Goal: Information Seeking & Learning: Learn about a topic

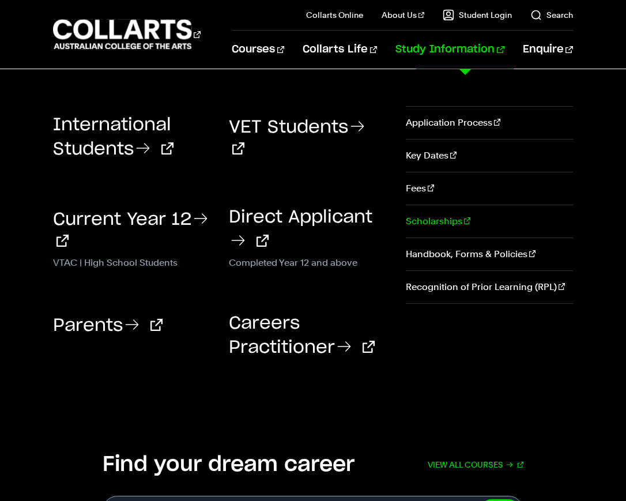
click at [421, 222] on link "Scholarships" at bounding box center [489, 221] width 167 height 32
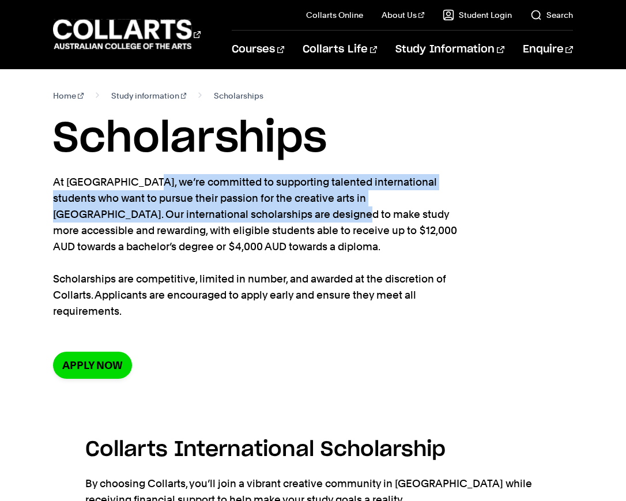
drag, startPoint x: 99, startPoint y: 184, endPoint x: 95, endPoint y: 215, distance: 30.9
click at [95, 215] on p "At Collarts, we’re committed to supporting talented international students who …" at bounding box center [263, 246] width 421 height 145
click at [96, 214] on p "At Collarts, we’re committed to supporting talented international students who …" at bounding box center [263, 246] width 421 height 145
click at [95, 193] on p "At Collarts, we’re committed to supporting talented international students who …" at bounding box center [263, 246] width 421 height 145
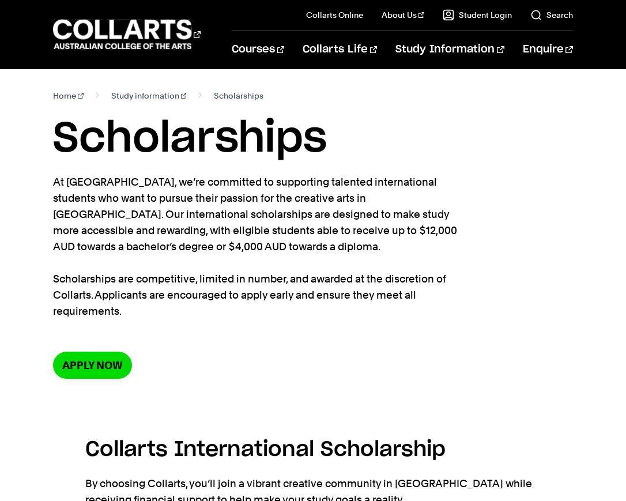
click at [81, 158] on h1 "Scholarships" at bounding box center [313, 139] width 520 height 52
click at [127, 153] on h1 "Scholarships" at bounding box center [313, 139] width 520 height 52
drag, startPoint x: 101, startPoint y: 149, endPoint x: 389, endPoint y: 238, distance: 301.2
click at [389, 238] on section "Home Study information Scholarships Scholarships At Collarts, we’re committed t…" at bounding box center [313, 242] width 520 height 347
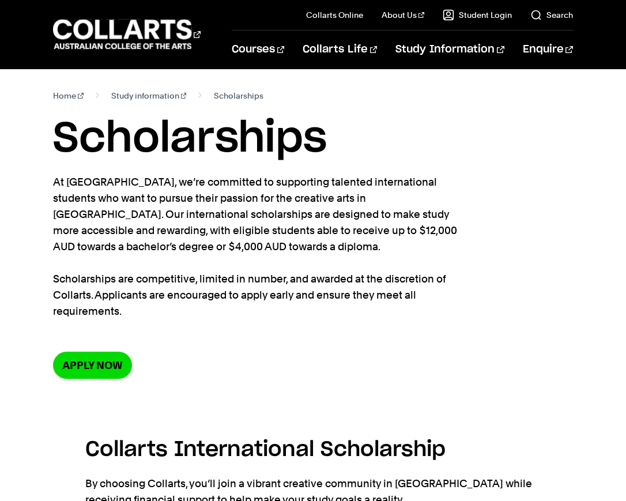
click at [389, 238] on p "At Collarts, we’re committed to supporting talented international students who …" at bounding box center [263, 246] width 421 height 145
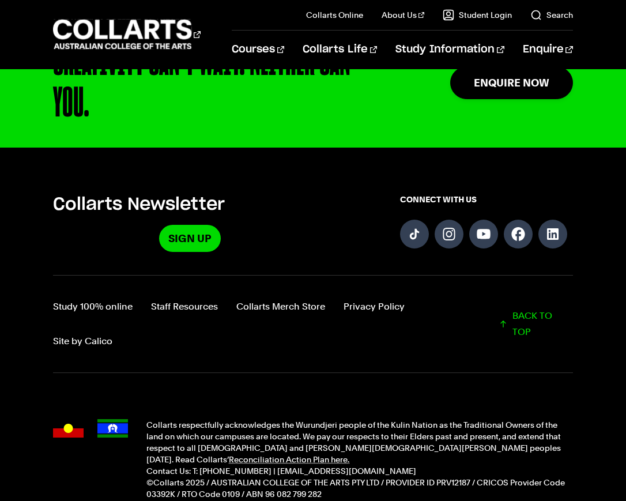
scroll to position [1372, 0]
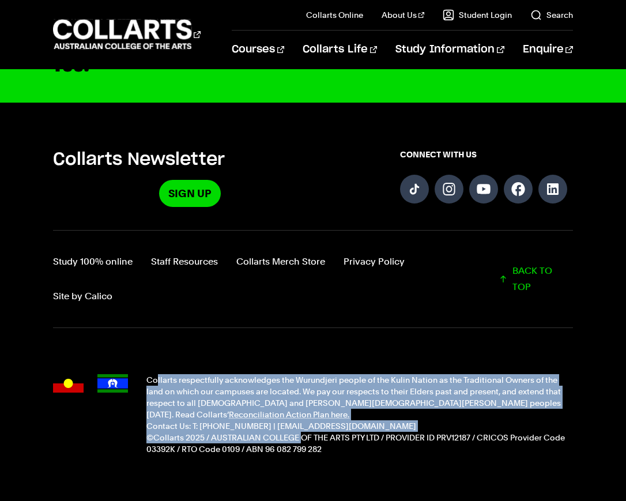
drag, startPoint x: 164, startPoint y: 350, endPoint x: 296, endPoint y: 397, distance: 140.5
click at [296, 397] on div "Collarts respectfully acknowledges the Wurundjeri people of the Kulin Nation as…" at bounding box center [359, 414] width 426 height 81
click at [294, 432] on p "©Collarts 2025 / AUSTRALIAN COLLEGE OF THE ARTS PTY LTD / PROVIDER ID PRV12187 …" at bounding box center [359, 443] width 426 height 23
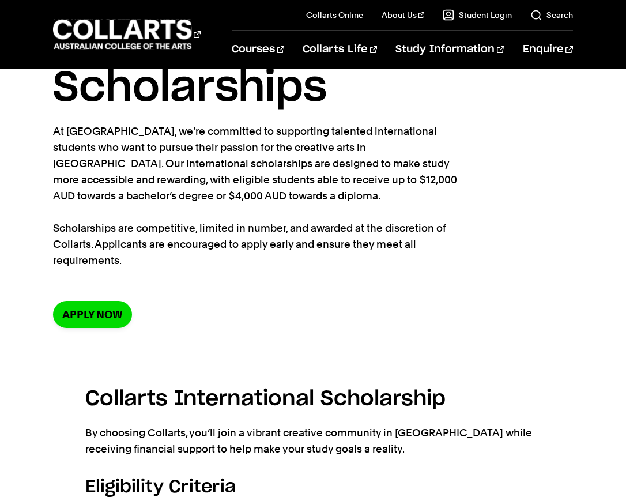
scroll to position [0, 0]
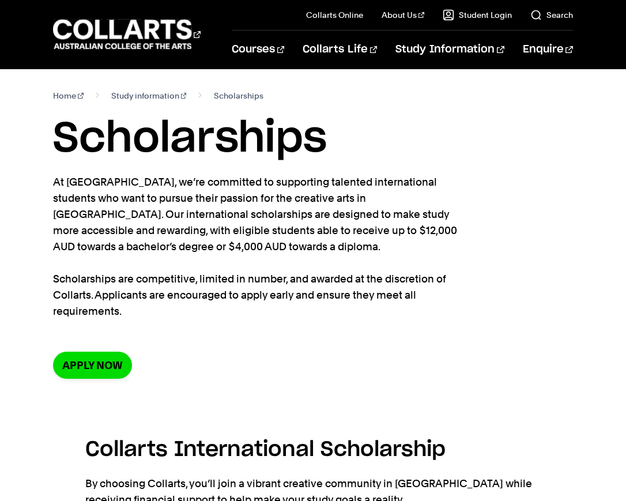
click at [85, 147] on h1 "Scholarships" at bounding box center [313, 139] width 520 height 52
drag, startPoint x: 85, startPoint y: 147, endPoint x: 95, endPoint y: 313, distance: 166.4
click at [99, 313] on section "Home Study information Scholarships Scholarships At Collarts, we’re committed t…" at bounding box center [313, 242] width 520 height 347
click at [94, 313] on p "At Collarts, we’re committed to supporting talented international students who …" at bounding box center [263, 246] width 421 height 145
drag, startPoint x: 94, startPoint y: 313, endPoint x: 102, endPoint y: 134, distance: 179.5
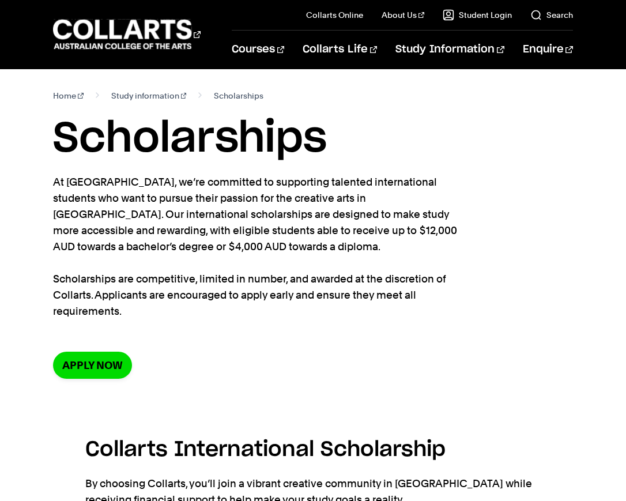
click at [102, 134] on section "Home Study information Scholarships Scholarships At Collarts, we’re committed t…" at bounding box center [313, 242] width 520 height 347
click at [102, 134] on h1 "Scholarships" at bounding box center [313, 139] width 520 height 52
drag, startPoint x: 134, startPoint y: 144, endPoint x: 256, endPoint y: 147, distance: 122.3
click at [256, 147] on h1 "Scholarships" at bounding box center [313, 139] width 520 height 52
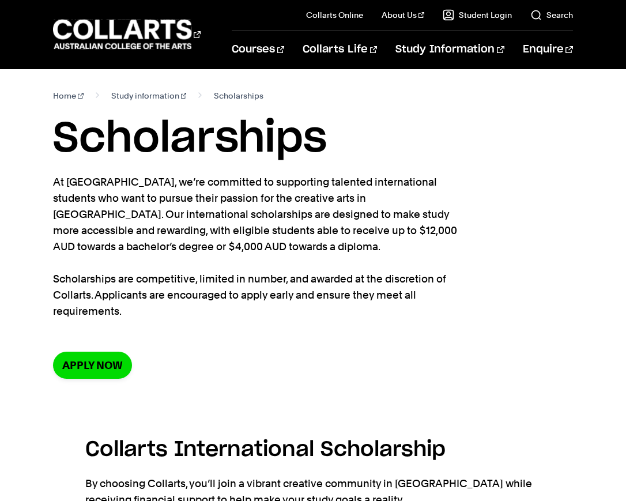
click at [237, 147] on h1 "Scholarships" at bounding box center [313, 139] width 520 height 52
drag, startPoint x: 236, startPoint y: 147, endPoint x: 164, endPoint y: 149, distance: 71.5
click at [176, 149] on h1 "Scholarships" at bounding box center [313, 139] width 520 height 52
click at [160, 148] on h1 "Scholarships" at bounding box center [313, 139] width 520 height 52
drag, startPoint x: 46, startPoint y: 149, endPoint x: 219, endPoint y: 136, distance: 174.2
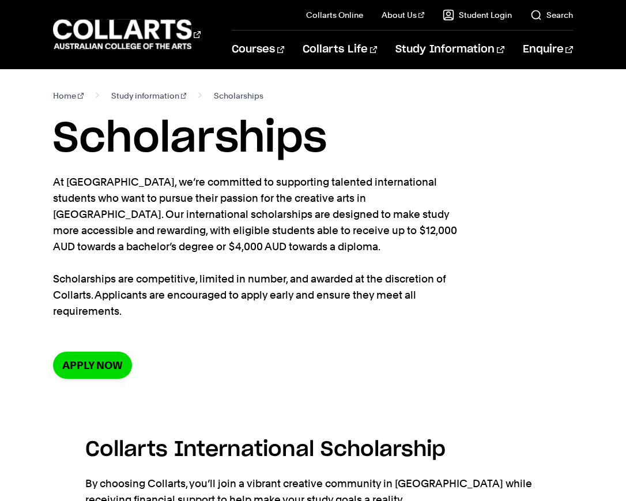
click at [219, 136] on div "Home Study information Scholarships Scholarships At Collarts, we’re committed t…" at bounding box center [313, 242] width 626 height 347
click at [218, 136] on h1 "Scholarships" at bounding box center [313, 139] width 520 height 52
click at [144, 96] on link "Study information" at bounding box center [149, 96] width 76 height 16
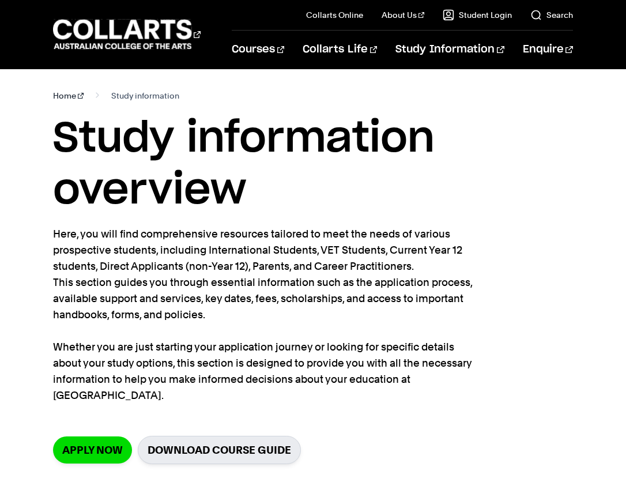
click at [74, 97] on link "Home" at bounding box center [68, 96] width 31 height 16
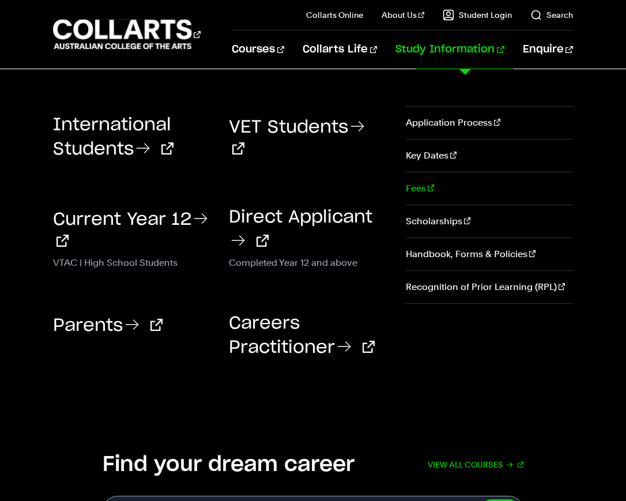
click at [418, 191] on link "Fees" at bounding box center [489, 188] width 167 height 32
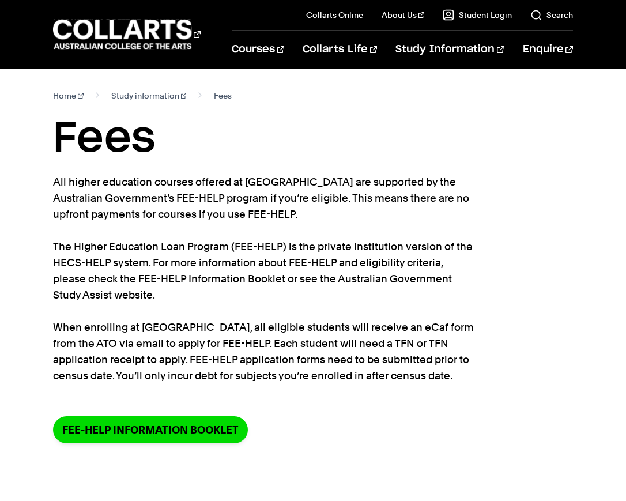
click at [66, 151] on h1 "Fees" at bounding box center [313, 139] width 520 height 52
drag, startPoint x: 66, startPoint y: 151, endPoint x: 342, endPoint y: 378, distance: 357.3
click at [342, 378] on section "Home Study information Fees Fees All higher education courses offered at [GEOGR…" at bounding box center [313, 274] width 520 height 411
click at [337, 376] on p "All higher education courses offered at [GEOGRAPHIC_DATA] are supported by the …" at bounding box center [263, 279] width 421 height 210
click at [360, 375] on p "All higher education courses offered at [GEOGRAPHIC_DATA] are supported by the …" at bounding box center [263, 279] width 421 height 210
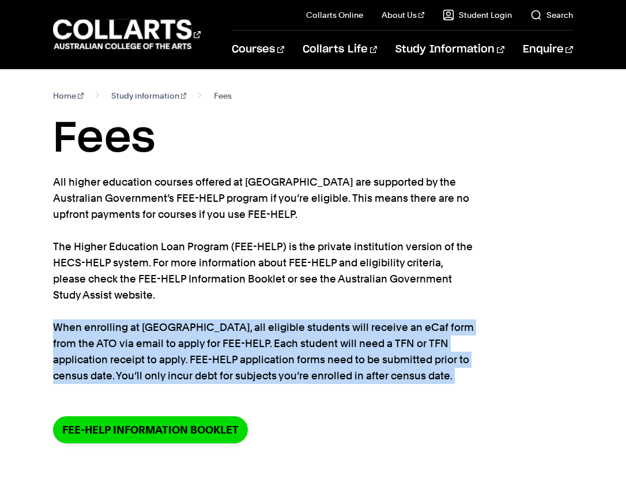
click at [359, 377] on p "All higher education courses offered at [GEOGRAPHIC_DATA] are supported by the …" at bounding box center [263, 279] width 421 height 210
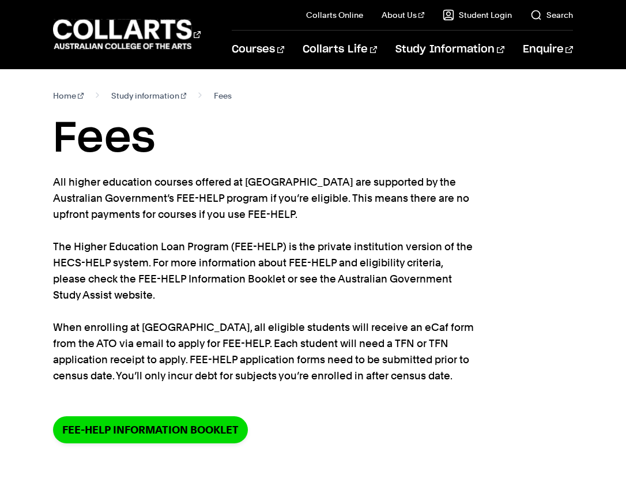
drag, startPoint x: 359, startPoint y: 377, endPoint x: 52, endPoint y: 137, distance: 389.1
click at [52, 137] on div "Home Study information Fees Fees All higher education courses offered at [GEOGR…" at bounding box center [313, 274] width 626 height 411
click at [59, 139] on h1 "Fees" at bounding box center [313, 139] width 520 height 52
drag, startPoint x: 59, startPoint y: 139, endPoint x: 384, endPoint y: 376, distance: 401.6
click at [384, 376] on section "Home Study information Fees Fees All higher education courses offered at [GEOGR…" at bounding box center [313, 274] width 520 height 411
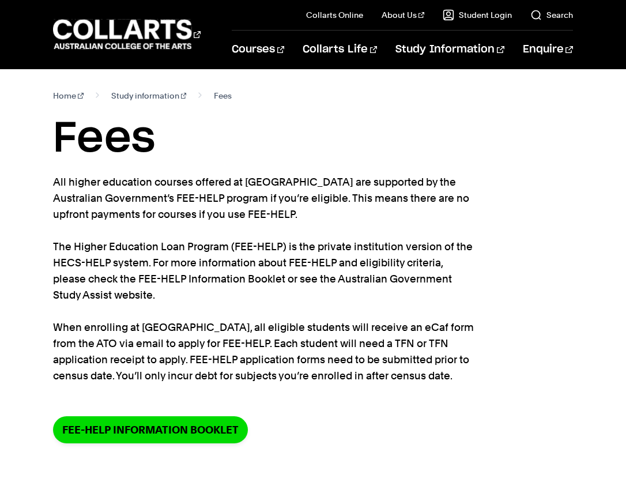
click at [366, 375] on p "All higher education courses offered at [GEOGRAPHIC_DATA] are supported by the …" at bounding box center [263, 279] width 421 height 210
drag, startPoint x: 363, startPoint y: 377, endPoint x: 51, endPoint y: 154, distance: 383.3
click at [51, 154] on div "Home Study information Fees Fees All higher education courses offered at [GEOGR…" at bounding box center [313, 274] width 626 height 411
click at [50, 155] on div "Home Study information Fees Fees All higher education courses offered at [GEOGR…" at bounding box center [313, 274] width 626 height 411
drag, startPoint x: 50, startPoint y: 155, endPoint x: 371, endPoint y: 381, distance: 392.4
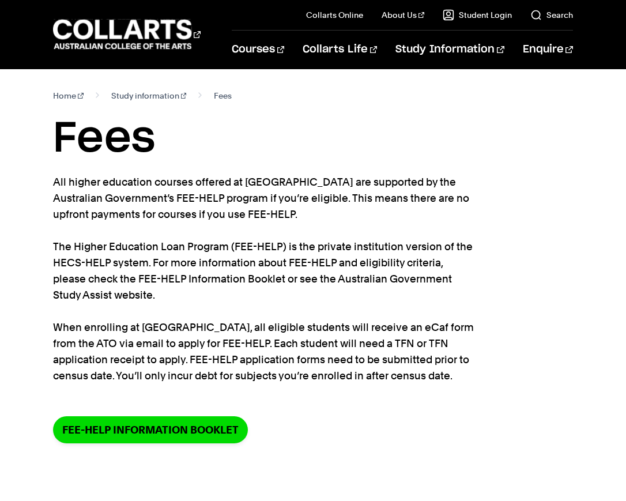
click at [371, 381] on div "Home Study information Fees Fees All higher education courses offered at Collar…" at bounding box center [313, 274] width 626 height 411
click at [369, 381] on p "All higher education courses offered at Collarts are supported by the Australia…" at bounding box center [263, 279] width 421 height 210
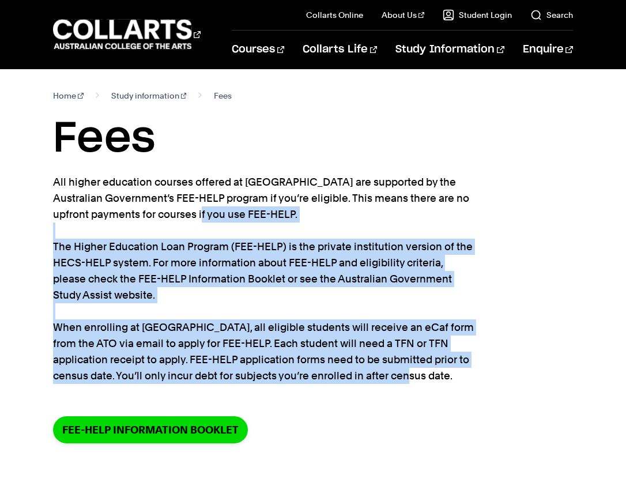
drag, startPoint x: 364, startPoint y: 380, endPoint x: 123, endPoint y: 211, distance: 294.4
click at [124, 212] on p "All higher education courses offered at Collarts are supported by the Australia…" at bounding box center [263, 279] width 421 height 210
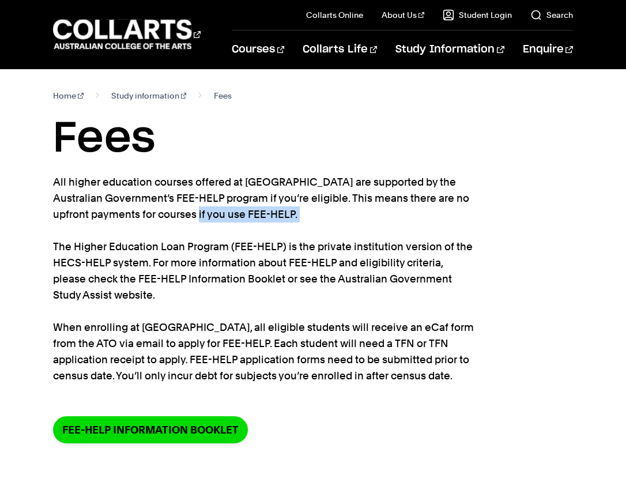
drag, startPoint x: 128, startPoint y: 218, endPoint x: 167, endPoint y: 228, distance: 40.0
click at [167, 228] on p "All higher education courses offered at Collarts are supported by the Australia…" at bounding box center [263, 279] width 421 height 210
click at [66, 142] on h1 "Fees" at bounding box center [313, 139] width 520 height 52
drag, startPoint x: 48, startPoint y: 138, endPoint x: 375, endPoint y: 375, distance: 404.4
click at [375, 376] on div "Home Study information Fees Fees All higher education courses offered at Collar…" at bounding box center [313, 274] width 626 height 411
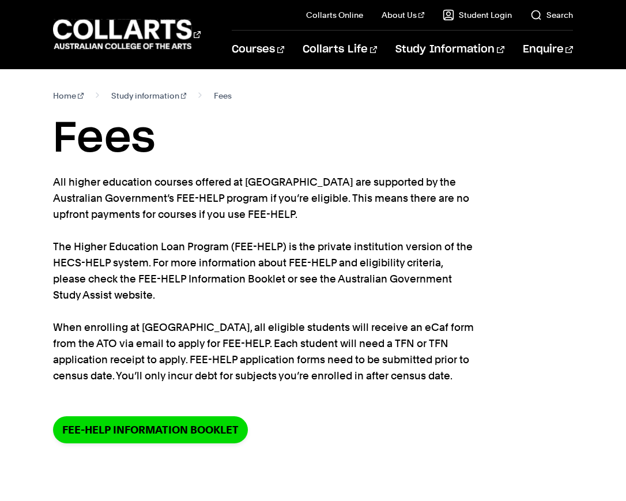
click at [375, 375] on p "All higher education courses offered at Collarts are supported by the Australia…" at bounding box center [263, 279] width 421 height 210
drag, startPoint x: 374, startPoint y: 372, endPoint x: 36, endPoint y: 126, distance: 417.4
click at [36, 126] on div "Home Study information Fees Fees All higher education courses offered at Collar…" at bounding box center [313, 274] width 626 height 411
drag, startPoint x: 56, startPoint y: 127, endPoint x: 382, endPoint y: 378, distance: 410.9
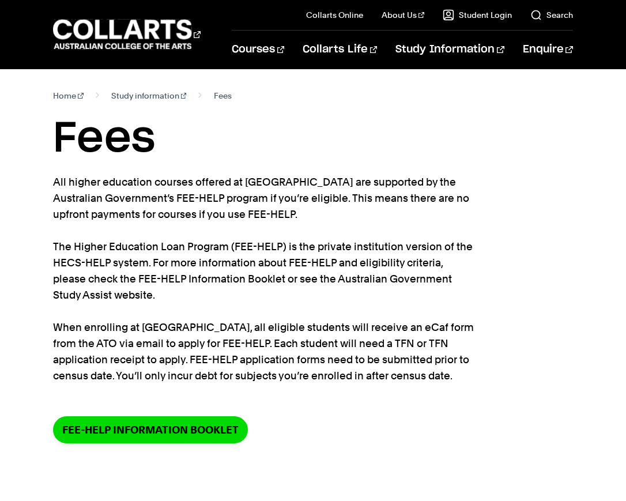
click at [382, 378] on section "Home Study information Fees Fees All higher education courses offered at Collar…" at bounding box center [313, 274] width 520 height 411
click at [378, 378] on p "All higher education courses offered at Collarts are supported by the Australia…" at bounding box center [263, 279] width 421 height 210
drag, startPoint x: 55, startPoint y: 133, endPoint x: 378, endPoint y: 375, distance: 403.4
click at [378, 375] on section "Home Study information Fees Fees All higher education courses offered at Collar…" at bounding box center [313, 274] width 520 height 411
click at [377, 374] on p "All higher education courses offered at Collarts are supported by the Australia…" at bounding box center [263, 279] width 421 height 210
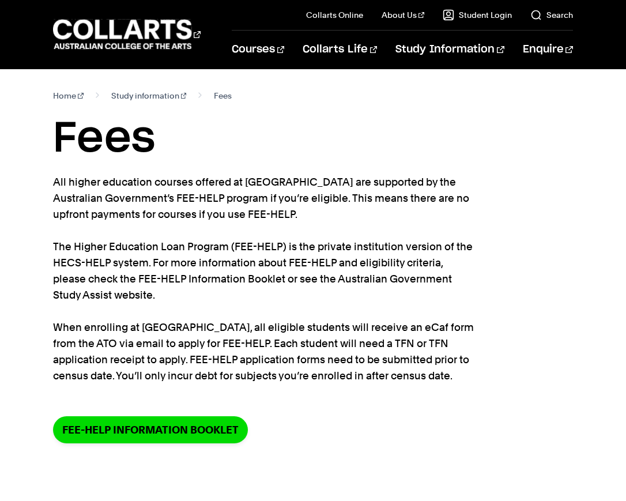
drag, startPoint x: 375, startPoint y: 374, endPoint x: 52, endPoint y: 149, distance: 394.4
click at [52, 149] on div "Home Study information Fees Fees All higher education courses offered at Collar…" at bounding box center [313, 274] width 626 height 411
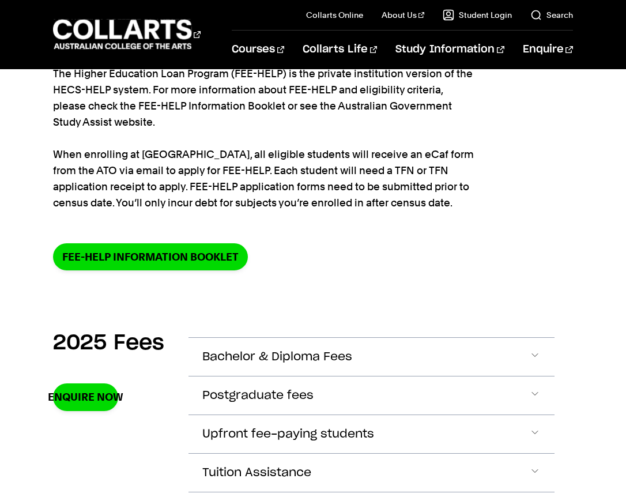
click at [197, 160] on p "All higher education courses offered at Collarts are supported by the Australia…" at bounding box center [263, 106] width 421 height 210
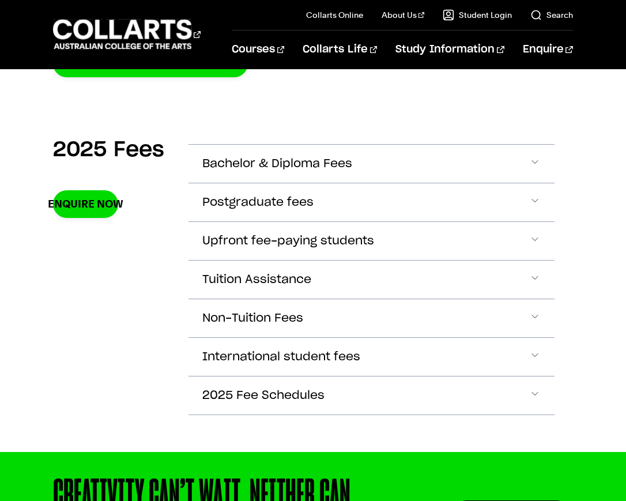
scroll to position [346, 0]
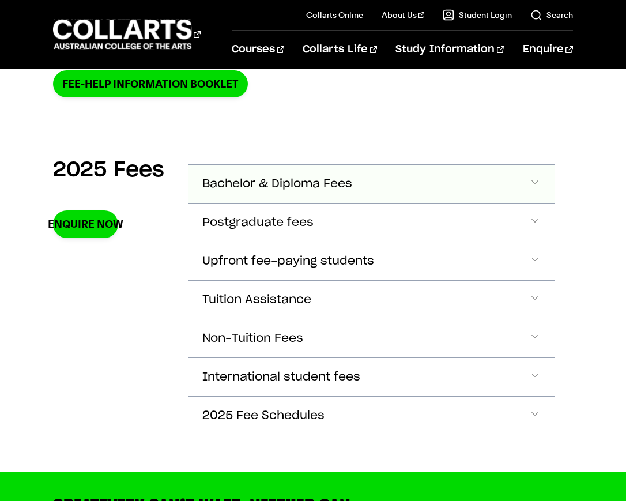
click at [269, 186] on span "Bachelor & Diploma Fees" at bounding box center [277, 184] width 150 height 13
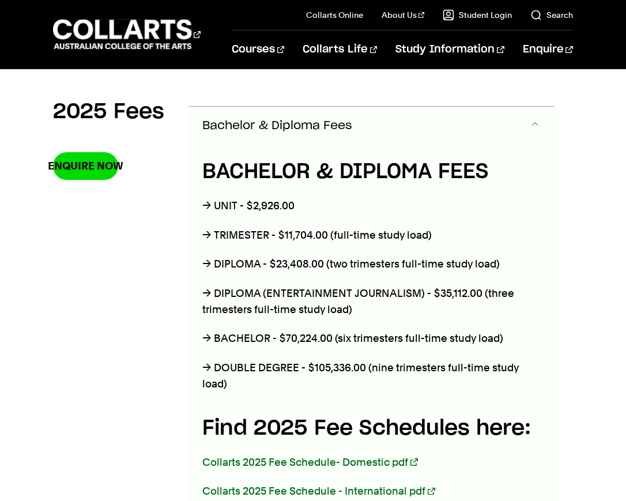
scroll to position [407, 0]
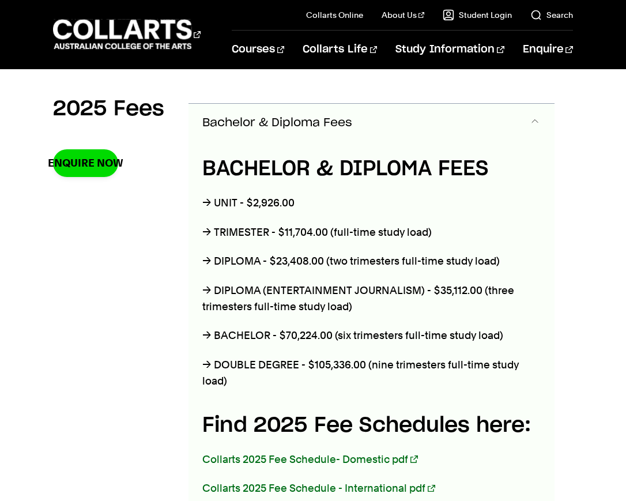
click at [234, 169] on h4 "BACHELOR & DIPLOMA FEES" at bounding box center [371, 168] width 338 height 31
click at [227, 165] on h4 "BACHELOR & DIPLOMA FEES" at bounding box center [371, 168] width 338 height 31
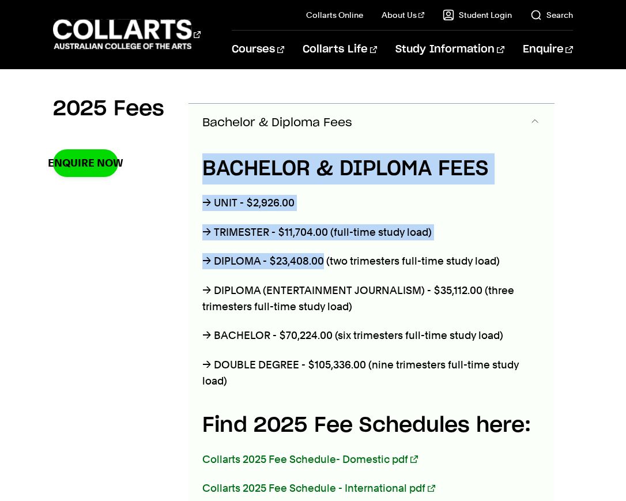
drag, startPoint x: 227, startPoint y: 165, endPoint x: 294, endPoint y: 249, distance: 107.5
click at [295, 249] on div "BACHELOR & DIPLOMA FEES → UNIT - $2,926.00 → TRIMESTER - $11,704.00 (full-time …" at bounding box center [372, 361] width 366 height 438
click at [292, 249] on div "BACHELOR & DIPLOMA FEES → UNIT - $2,926.00 → TRIMESTER - $11,704.00 (full-time …" at bounding box center [372, 361] width 366 height 438
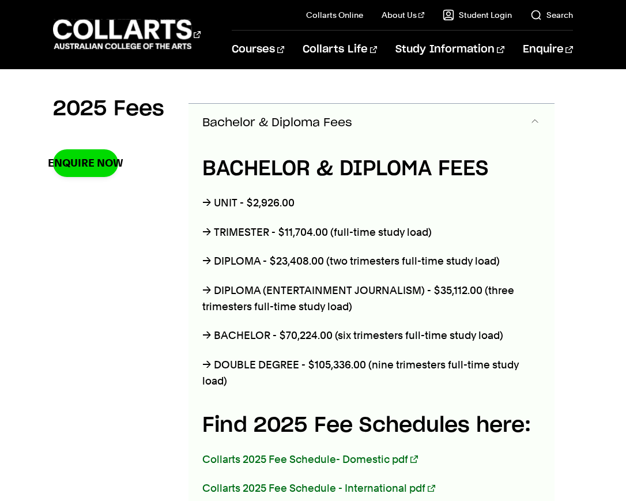
click at [216, 251] on div "BACHELOR & DIPLOMA FEES → UNIT - $2,926.00 → TRIMESTER - $11,704.00 (full-time …" at bounding box center [372, 361] width 366 height 438
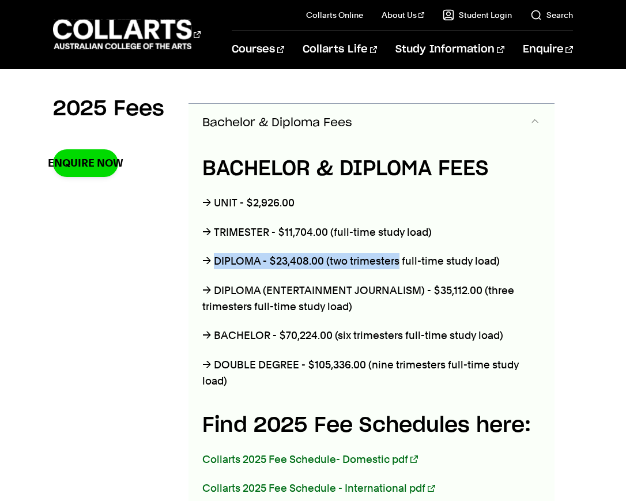
drag, startPoint x: 216, startPoint y: 251, endPoint x: 386, endPoint y: 258, distance: 170.3
click at [386, 258] on div "BACHELOR & DIPLOMA FEES → UNIT - $2,926.00 → TRIMESTER - $11,704.00 (full-time …" at bounding box center [372, 361] width 366 height 438
click at [386, 258] on p "→ DIPLOMA - $23,408.00 (two trimesters full-time study load)" at bounding box center [371, 261] width 338 height 16
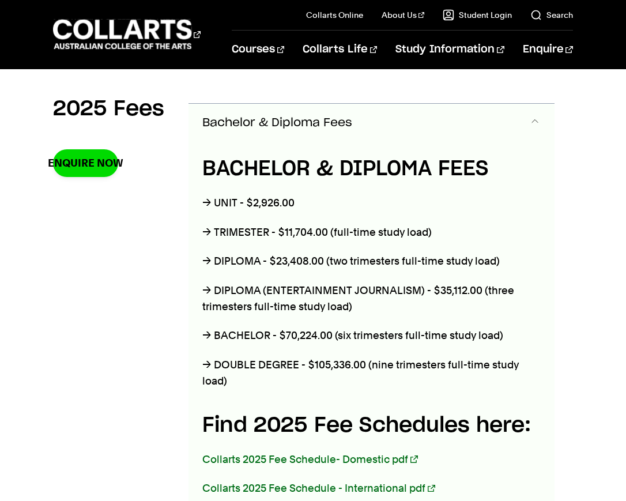
click at [239, 337] on p "→ BACHELOR - $70,224.00 (six trimesters full-time study load)" at bounding box center [371, 336] width 338 height 16
drag, startPoint x: 240, startPoint y: 336, endPoint x: 397, endPoint y: 328, distance: 157.1
click at [394, 328] on p "→ BACHELOR - $70,224.00 (six trimesters full-time study load)" at bounding box center [371, 336] width 338 height 16
click at [399, 328] on p "→ BACHELOR - $70,224.00 (six trimesters full-time study load)" at bounding box center [371, 336] width 338 height 16
click at [207, 341] on p "→ BACHELOR - $70,224.00 (six trimesters full-time study load)" at bounding box center [371, 336] width 338 height 16
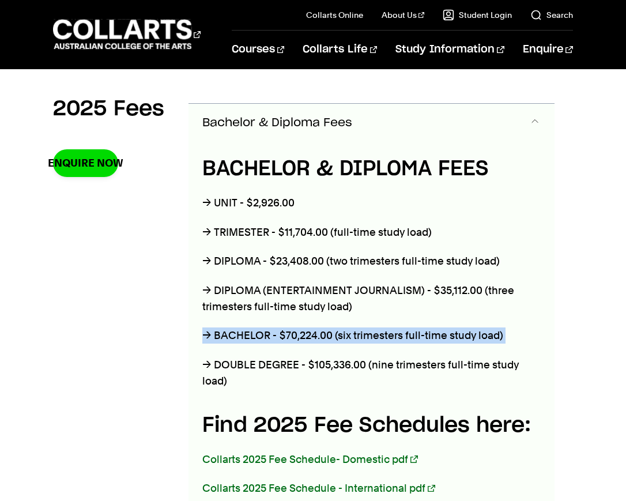
drag, startPoint x: 207, startPoint y: 341, endPoint x: 504, endPoint y: 328, distance: 296.8
click at [504, 328] on p "→ BACHELOR - $70,224.00 (six trimesters full-time study load)" at bounding box center [371, 336] width 338 height 16
click at [498, 335] on p "→ BACHELOR - $70,224.00 (six trimesters full-time study load)" at bounding box center [371, 336] width 338 height 16
drag, startPoint x: 498, startPoint y: 335, endPoint x: 193, endPoint y: 334, distance: 305.1
click at [193, 334] on div "BACHELOR & DIPLOMA FEES → UNIT - $2,926.00 → TRIMESTER - $11,704.00 (full-time …" at bounding box center [372, 361] width 366 height 438
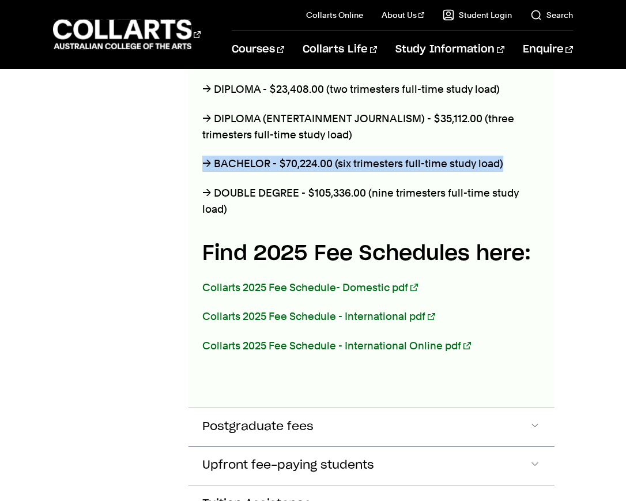
scroll to position [580, 0]
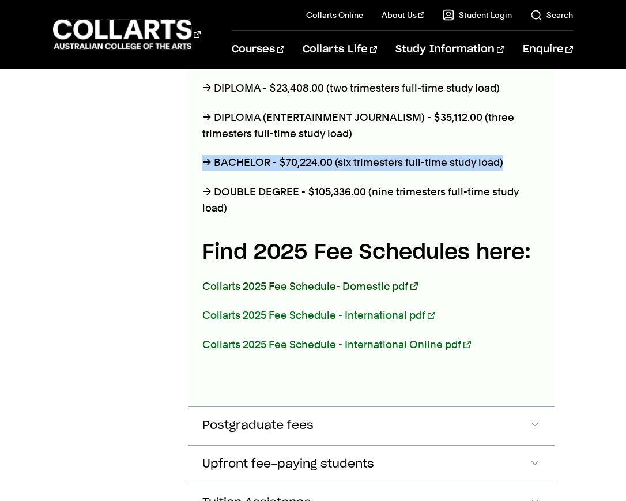
click at [297, 284] on link "Collarts 2025 Fee Schedule- Domestic pdf" at bounding box center [309, 286] width 215 height 12
